Goal: Task Accomplishment & Management: Use online tool/utility

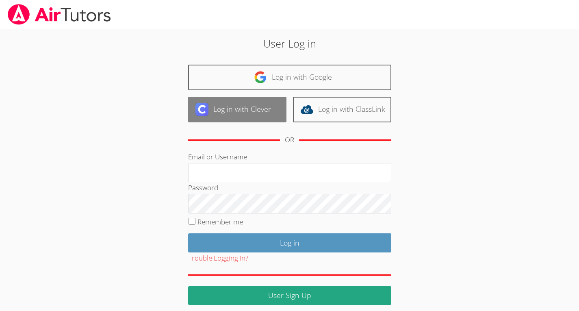
click at [255, 114] on link "Log in with Clever" at bounding box center [237, 110] width 98 height 26
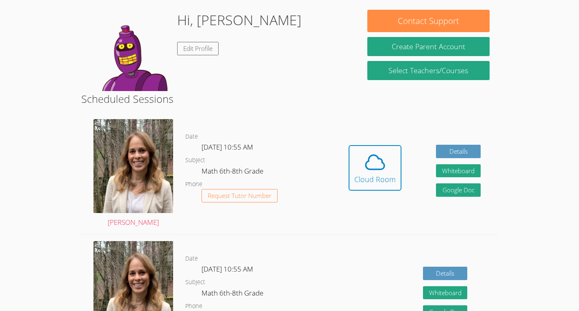
scroll to position [124, 0]
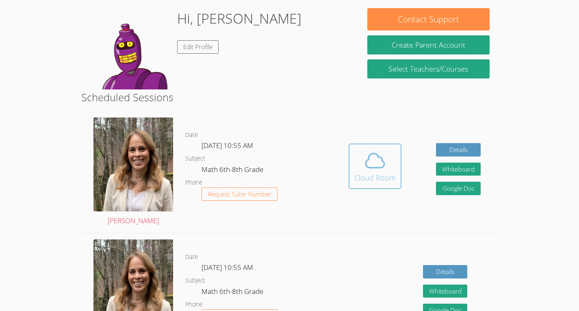
click at [396, 159] on button "Cloud Room" at bounding box center [375, 167] width 53 height 46
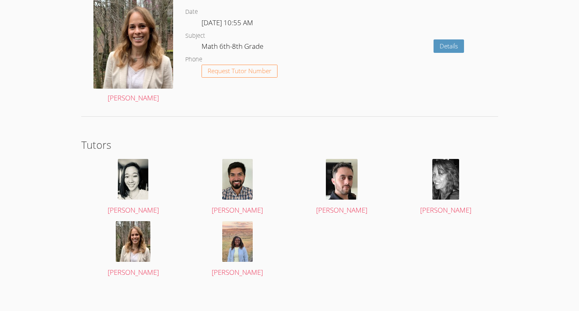
scroll to position [1349, 0]
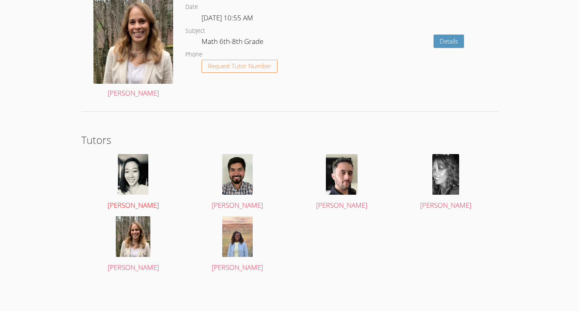
click at [131, 177] on img at bounding box center [133, 174] width 30 height 41
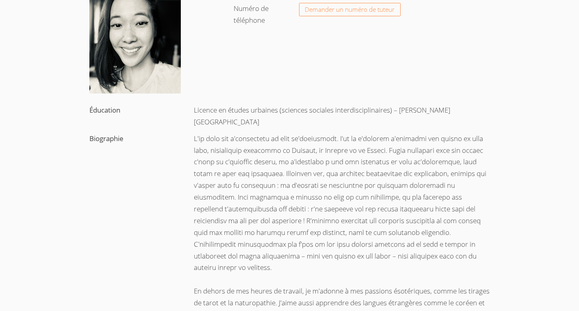
scroll to position [106, 0]
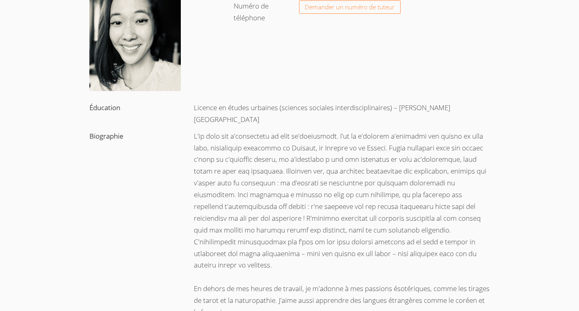
click at [242, 198] on font at bounding box center [340, 200] width 293 height 139
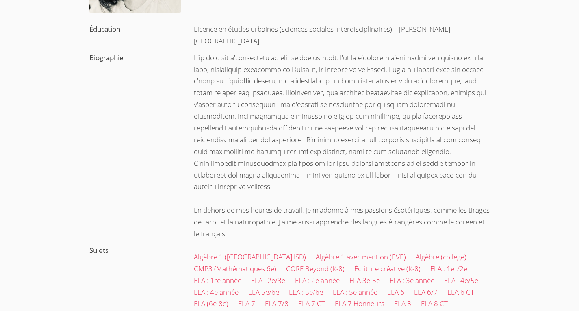
scroll to position [0, 0]
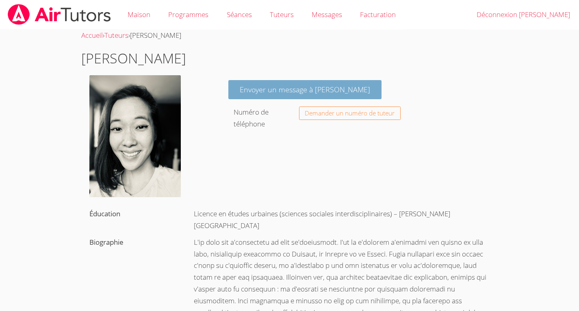
click at [283, 87] on font "Envoyer un message à Evelyn" at bounding box center [305, 90] width 131 height 10
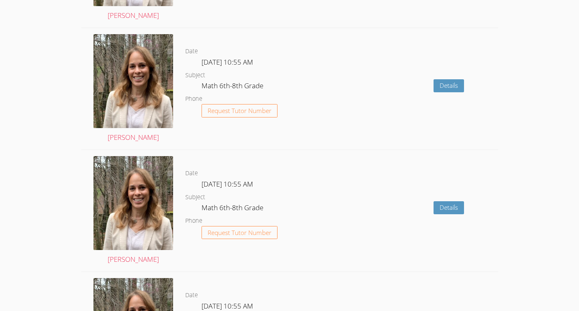
scroll to position [939, 0]
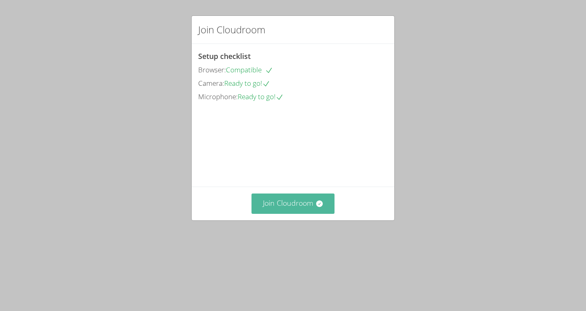
click at [310, 213] on button "Join Cloudroom" at bounding box center [292, 204] width 83 height 20
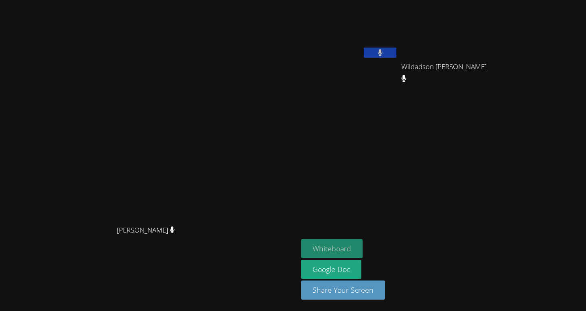
click at [362, 248] on button "Whiteboard" at bounding box center [331, 248] width 61 height 19
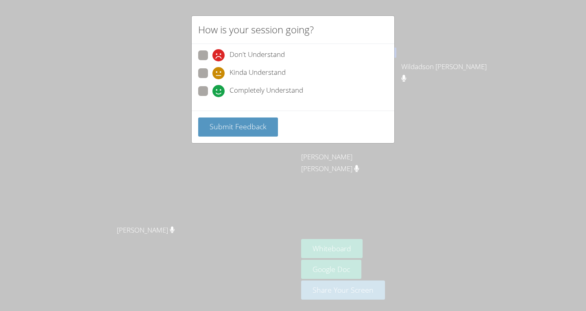
click at [212, 97] on span at bounding box center [212, 97] width 0 height 0
click at [212, 90] on input "Completely Understand" at bounding box center [215, 89] width 7 height 7
radio input "true"
click at [223, 128] on span "Submit Feedback" at bounding box center [237, 127] width 57 height 10
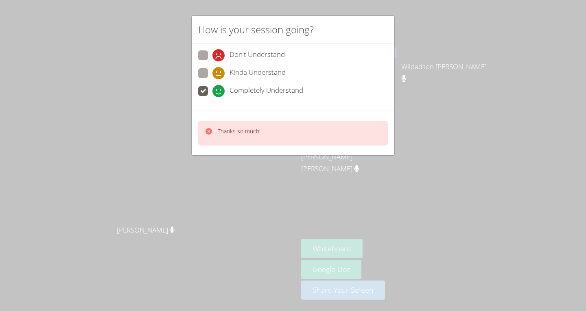
click at [223, 128] on p "Thanks so much!" at bounding box center [239, 131] width 43 height 8
click at [226, 135] on p "Thanks so much!" at bounding box center [239, 131] width 43 height 8
